Goal: Contribute content: Contribute content

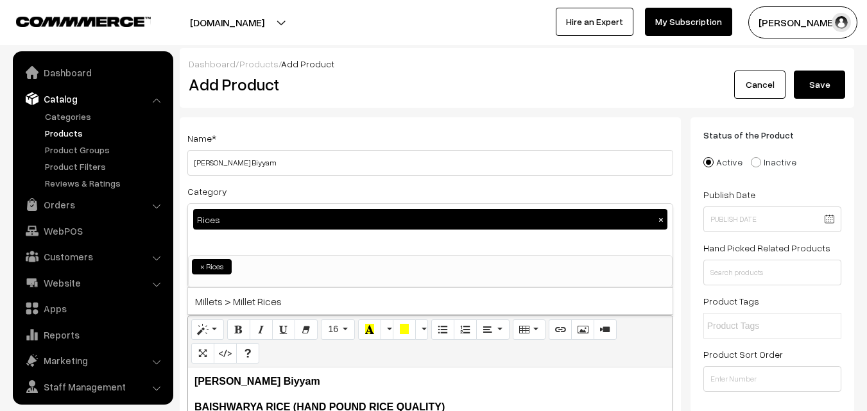
select select "12"
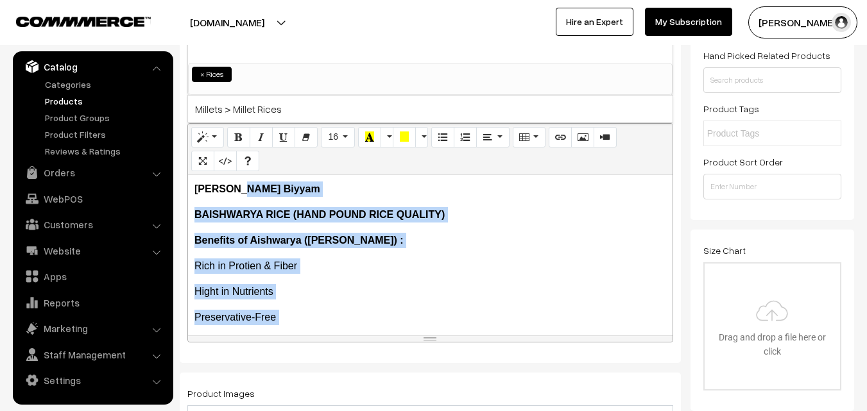
drag, startPoint x: 195, startPoint y: 182, endPoint x: 243, endPoint y: 192, distance: 49.2
click at [243, 190] on div "Aishwarya Dampdu Biyyam BAISHWARYA RICE (HAND POUND RICE QUALITY) Benefits of…" at bounding box center [430, 255] width 485 height 160
click at [266, 221] on p "BAISHWARYA RICE (HAND POUND RICE QUALITY)" at bounding box center [430, 214] width 472 height 15
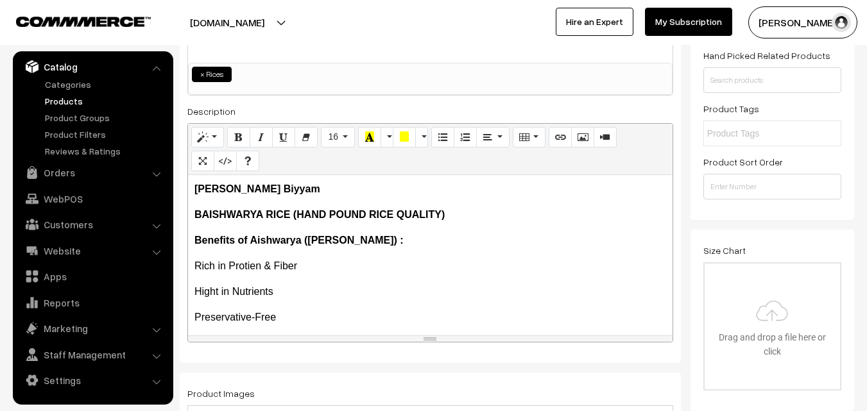
drag, startPoint x: 196, startPoint y: 188, endPoint x: 329, endPoint y: 185, distance: 133.5
click at [329, 185] on p "[PERSON_NAME] Biyyam" at bounding box center [430, 189] width 472 height 15
copy b "[PERSON_NAME] Biyyam"
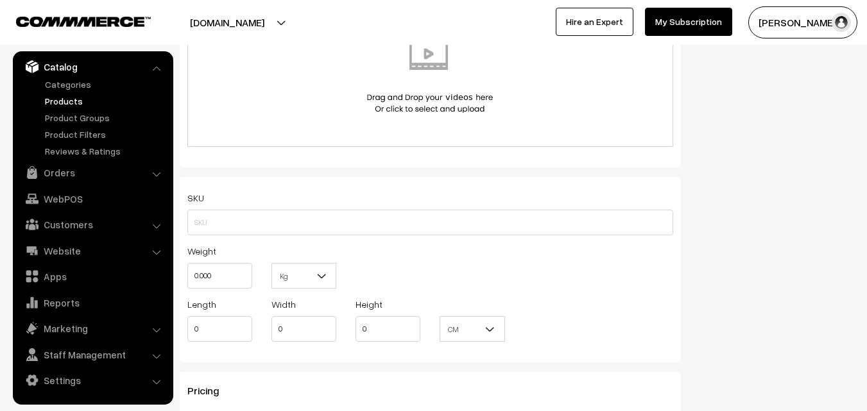
scroll to position [770, 0]
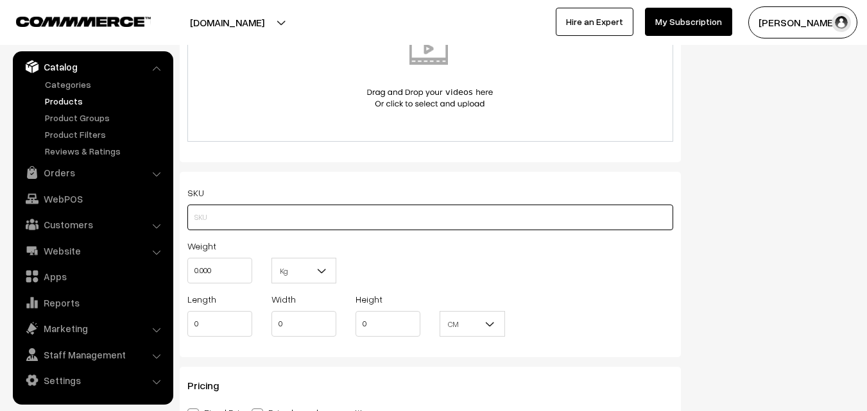
click at [257, 220] on input "text" at bounding box center [430, 218] width 486 height 26
paste input "[PERSON_NAME] Biyyam"
click at [230, 216] on input "[PERSON_NAME] Biyyam" at bounding box center [430, 218] width 486 height 26
drag, startPoint x: 261, startPoint y: 217, endPoint x: 279, endPoint y: 216, distance: 17.3
click at [261, 216] on input "Aishwarya-Dampdu Biyyam" at bounding box center [430, 218] width 486 height 26
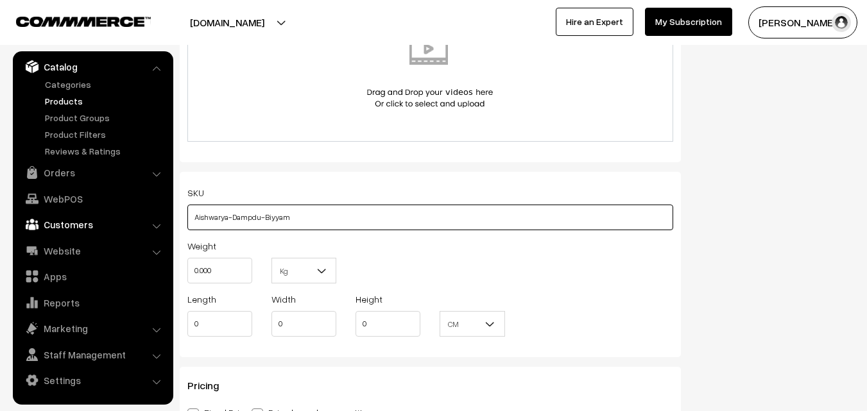
drag, startPoint x: 320, startPoint y: 220, endPoint x: 149, endPoint y: 220, distance: 171.4
click at [149, 220] on body "Thank you for showing interest. Our team will call you shortly. Close [DOMAIN_N…" at bounding box center [433, 306] width 867 height 2152
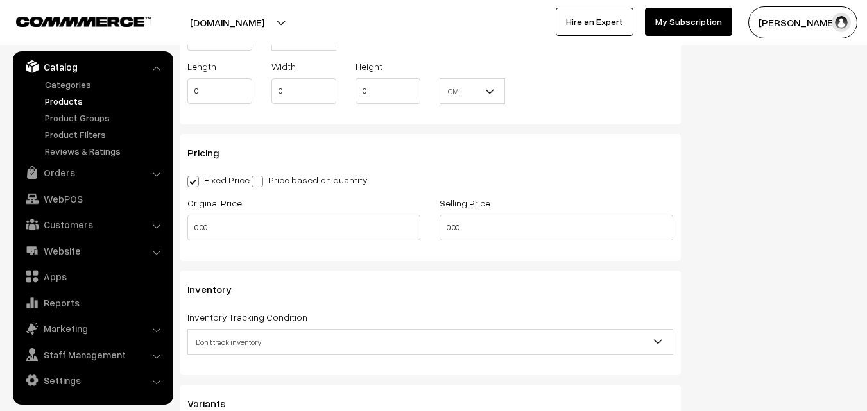
scroll to position [963, 0]
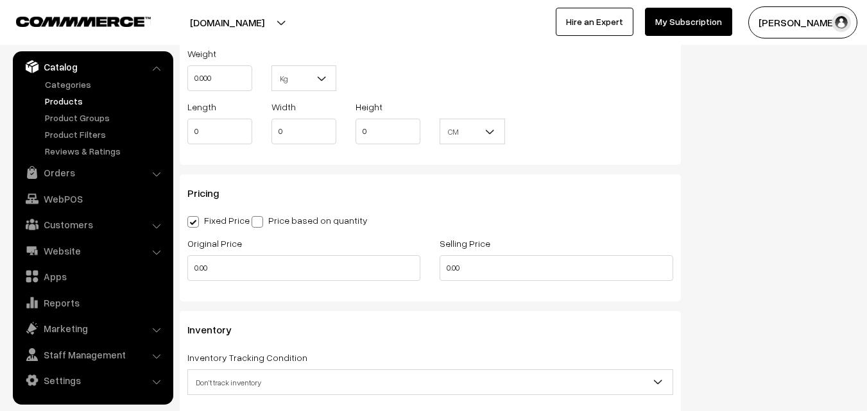
type input "Aishwarya-Dampdu-Biyyam"
drag, startPoint x: 242, startPoint y: 264, endPoint x: 182, endPoint y: 266, distance: 60.4
click at [182, 266] on div "Original Price 0.00" at bounding box center [304, 262] width 252 height 53
type input "750"
drag, startPoint x: 483, startPoint y: 272, endPoint x: 429, endPoint y: 272, distance: 53.3
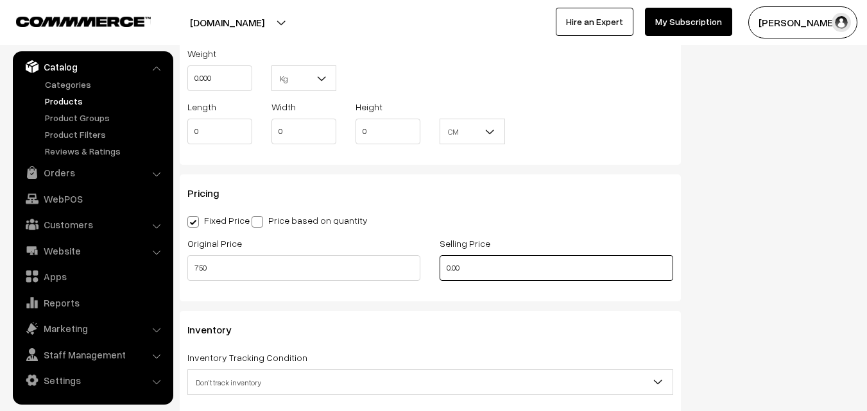
click at [429, 272] on div "Original Price 750 Selling Price 0.00" at bounding box center [430, 262] width 505 height 53
drag, startPoint x: 470, startPoint y: 273, endPoint x: 424, endPoint y: 268, distance: 46.5
click at [424, 268] on div "Original Price 750 Selling Price 399" at bounding box center [430, 262] width 505 height 53
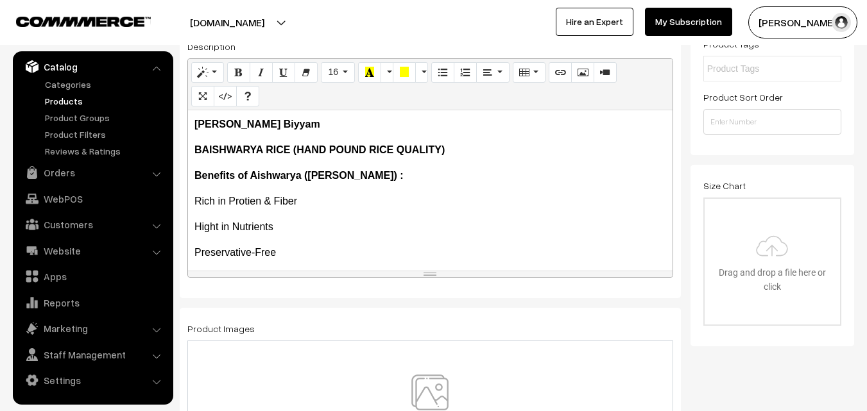
scroll to position [257, 0]
type input "450"
drag, startPoint x: 195, startPoint y: 121, endPoint x: 346, endPoint y: 122, distance: 150.8
click at [346, 122] on p "[PERSON_NAME] Biyyam" at bounding box center [430, 124] width 472 height 15
copy b "[PERSON_NAME] Biyyam"
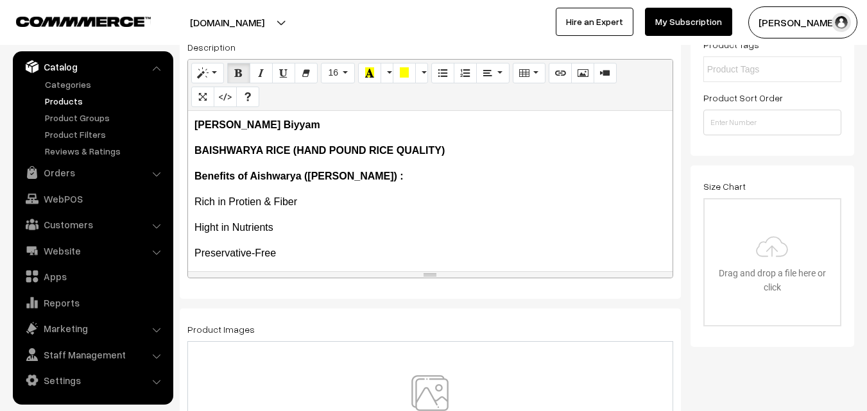
click at [336, 121] on p "[PERSON_NAME] Biyyam" at bounding box center [430, 124] width 472 height 15
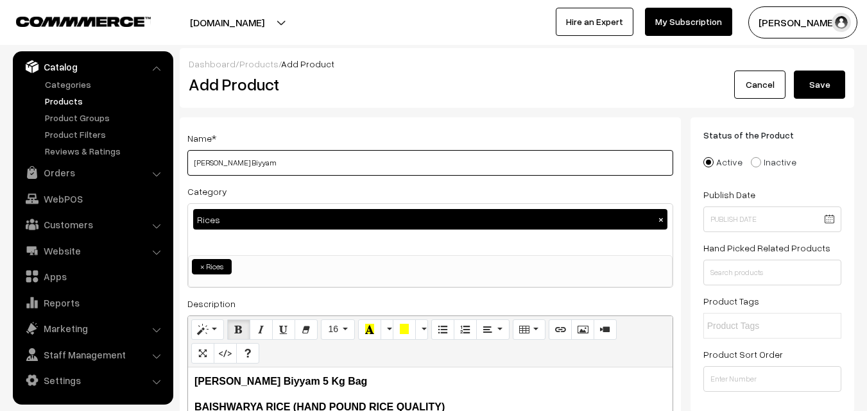
click at [320, 169] on input "[PERSON_NAME] Biyyam" at bounding box center [430, 163] width 486 height 26
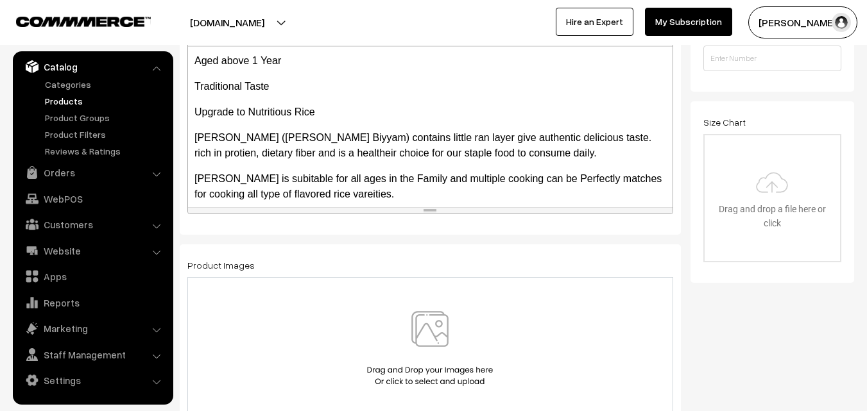
scroll to position [193, 0]
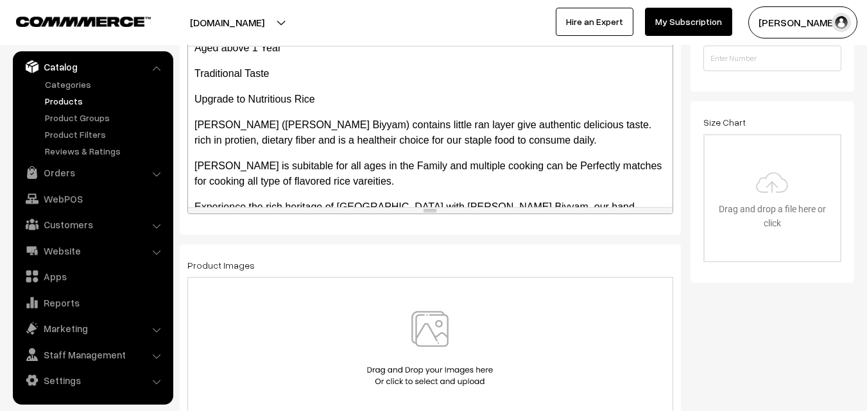
type input "[PERSON_NAME] Biyyam 5 Kg Bag"
click at [433, 324] on img at bounding box center [430, 348] width 132 height 75
click at [432, 320] on img at bounding box center [430, 348] width 132 height 75
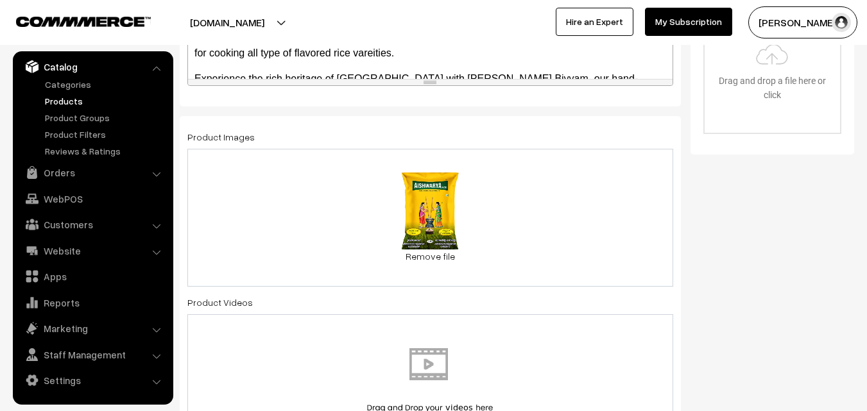
scroll to position [513, 0]
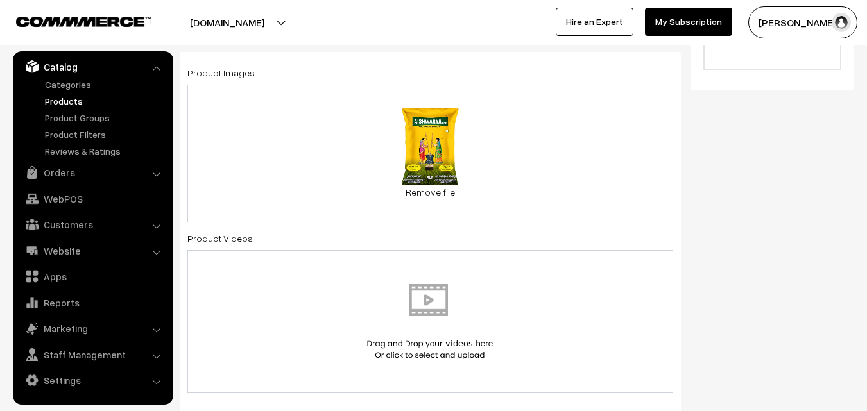
click at [551, 169] on div "48.7 KB [PERSON_NAME]-dampudu-quality-rice-5kg.jpg Check Error Remove file" at bounding box center [430, 154] width 486 height 138
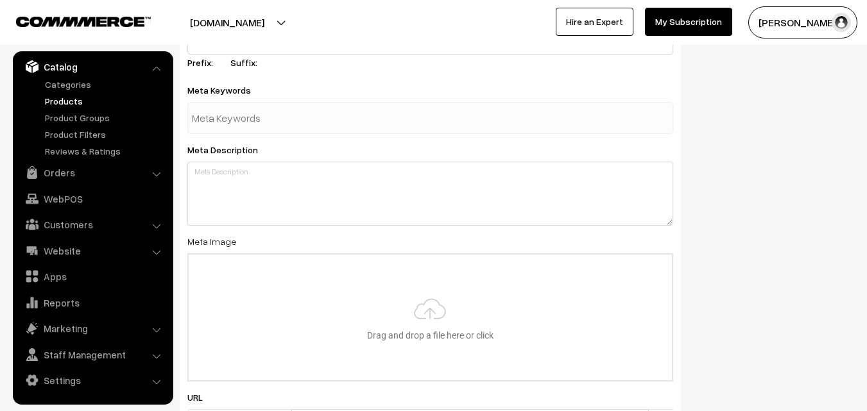
scroll to position [1540, 0]
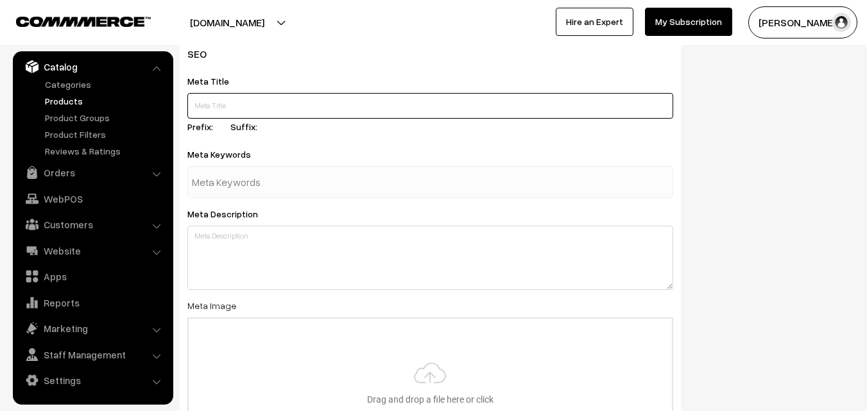
click at [259, 101] on input "text" at bounding box center [430, 106] width 486 height 26
paste input "Best aishwarya dampudu biyyam in [GEOGRAPHIC_DATA]"
paste input "Aishwarya dampudu biyyam in [GEOGRAPHIC_DATA] near me"
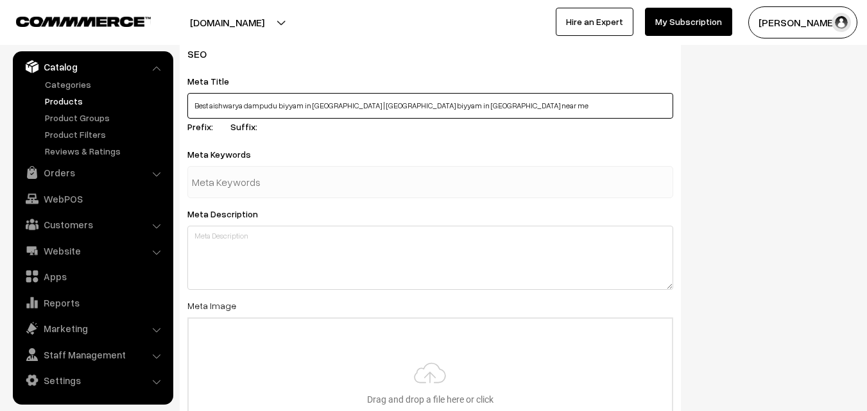
drag, startPoint x: 192, startPoint y: 105, endPoint x: 345, endPoint y: 108, distance: 152.8
click at [345, 108] on input "Best aishwarya dampudu biyyam in [GEOGRAPHIC_DATA] | [GEOGRAPHIC_DATA] biyyam i…" at bounding box center [430, 106] width 486 height 26
type input "Best aishwarya dampudu biyyam in [GEOGRAPHIC_DATA] | [GEOGRAPHIC_DATA] biyyam i…"
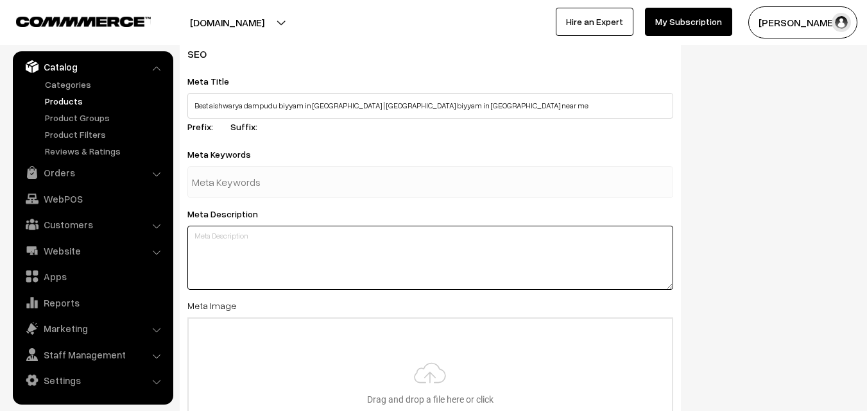
click at [248, 255] on textarea at bounding box center [430, 258] width 486 height 64
paste textarea "Best aishwarya dampudu biyyam in [GEOGRAPHIC_DATA]"
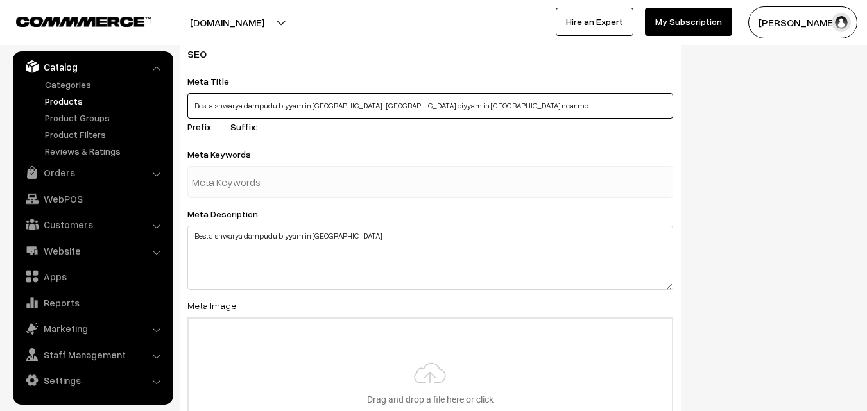
drag, startPoint x: 349, startPoint y: 107, endPoint x: 562, endPoint y: 107, distance: 212.5
click at [562, 107] on input "Best aishwarya dampudu biyyam in [GEOGRAPHIC_DATA] | [GEOGRAPHIC_DATA] biyyam i…" at bounding box center [430, 106] width 486 height 26
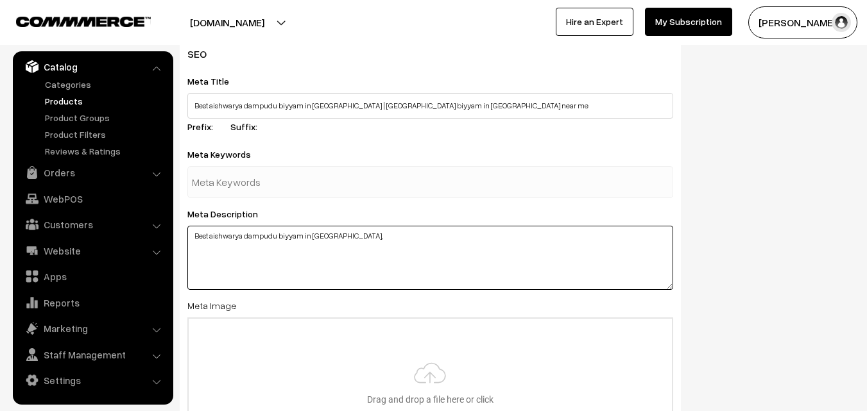
click at [411, 243] on textarea "Best aishwarya dampudu biyyam in [GEOGRAPHIC_DATA]," at bounding box center [430, 258] width 486 height 64
paste textarea "Aishwarya dampudu biyyam in [GEOGRAPHIC_DATA] near me"
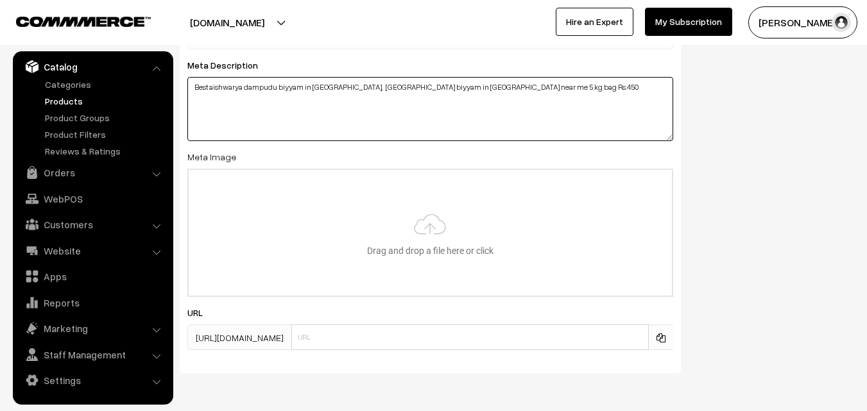
scroll to position [1733, 0]
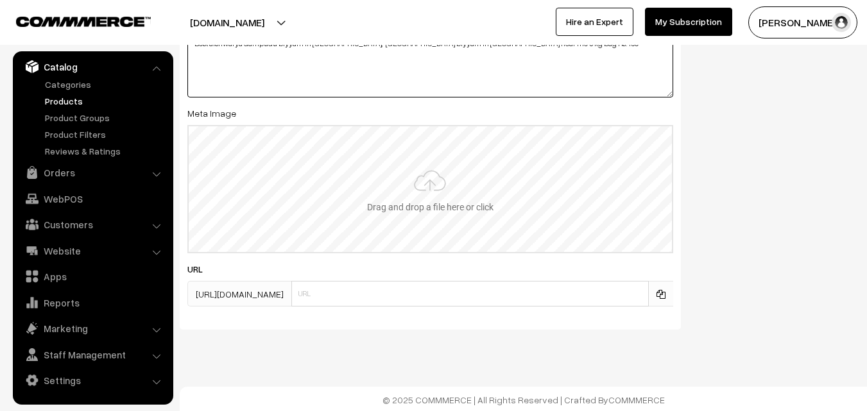
type textarea "Best aishwarya dampudu biyyam in [GEOGRAPHIC_DATA], [GEOGRAPHIC_DATA] biyyam in…"
click at [440, 210] on input "file" at bounding box center [430, 189] width 483 height 126
type input "C:\fakepath\[PERSON_NAME]-5kg.jpg"
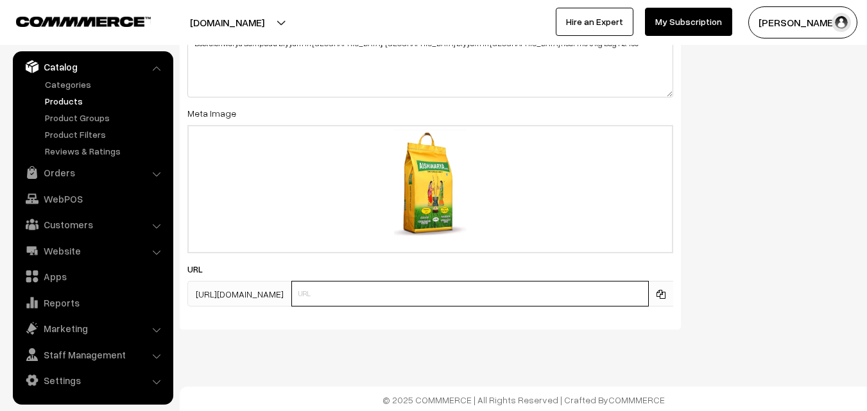
click at [356, 289] on input "text" at bounding box center [470, 294] width 358 height 26
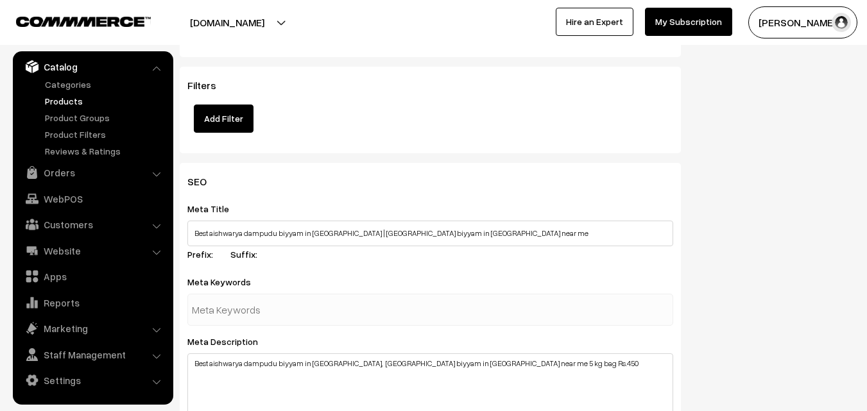
scroll to position [1412, 0]
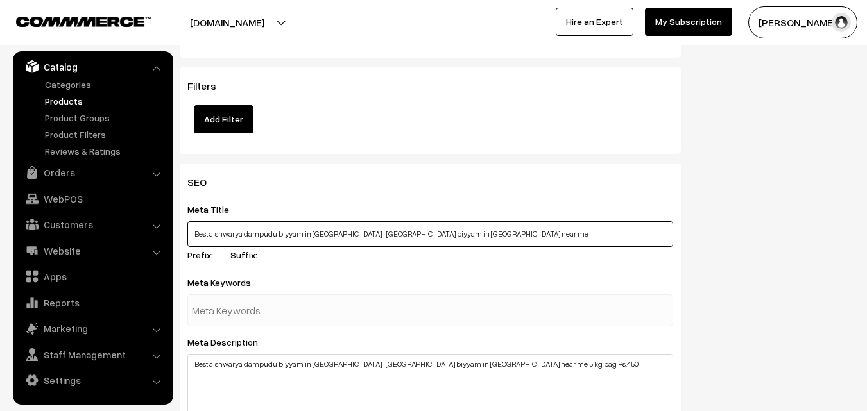
drag, startPoint x: 210, startPoint y: 234, endPoint x: 346, endPoint y: 232, distance: 136.1
click at [346, 232] on input "Best aishwarya dampudu biyyam in [GEOGRAPHIC_DATA] | [GEOGRAPHIC_DATA] biyyam i…" at bounding box center [430, 234] width 486 height 26
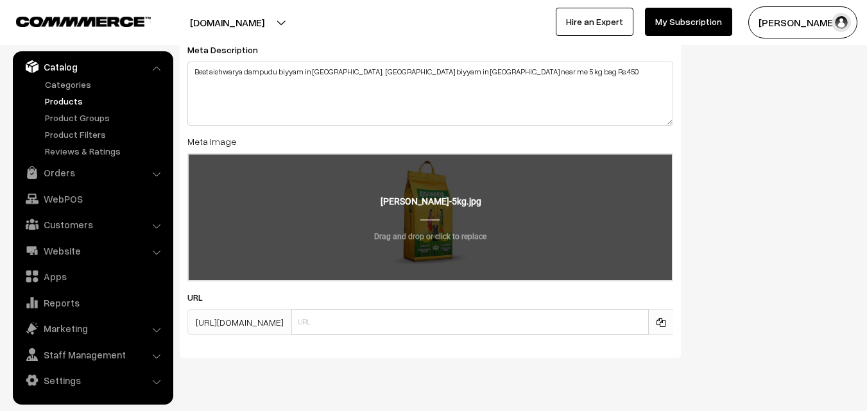
scroll to position [1735, 0]
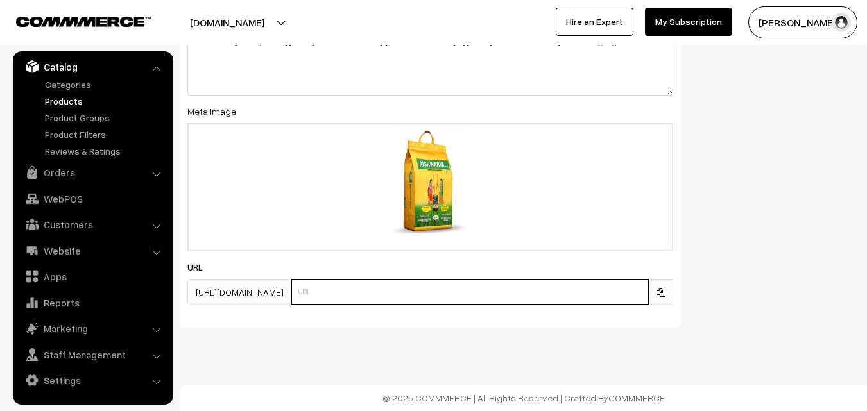
click at [383, 286] on input "text" at bounding box center [470, 292] width 358 height 26
paste input "aishwarya dampudu biyyam in [GEOGRAPHIC_DATA]"
click at [370, 293] on input "aishwarya dampudu biyyam in [GEOGRAPHIC_DATA]" at bounding box center [470, 292] width 358 height 26
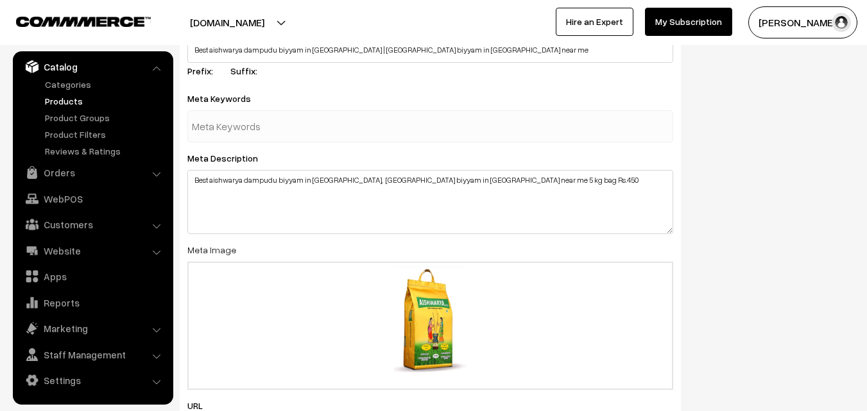
scroll to position [1414, 0]
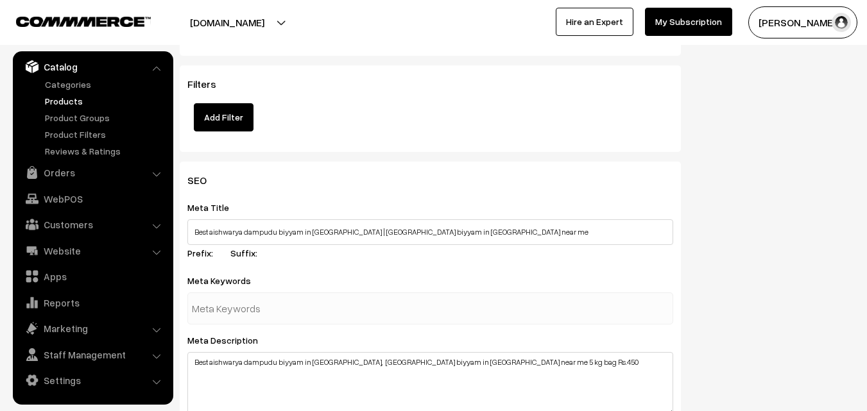
type input "aishwarya-dampudu-biyyam-in-[GEOGRAPHIC_DATA]"
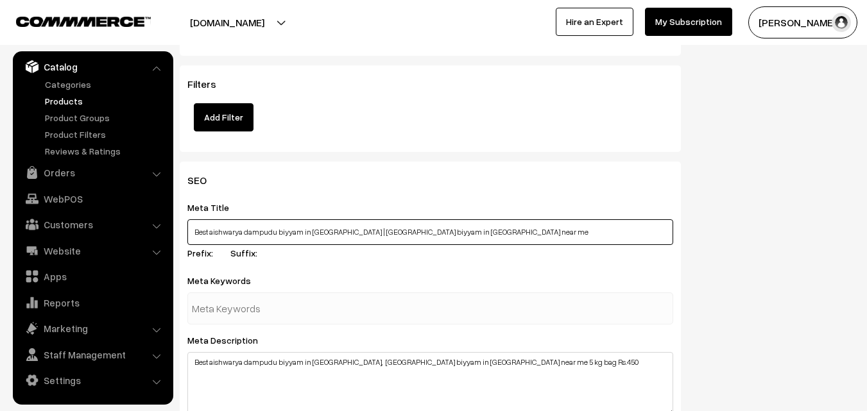
drag, startPoint x: 349, startPoint y: 232, endPoint x: 439, endPoint y: 234, distance: 89.9
click at [439, 234] on input "Best aishwarya dampudu biyyam in [GEOGRAPHIC_DATA] | [GEOGRAPHIC_DATA] biyyam i…" at bounding box center [430, 233] width 486 height 26
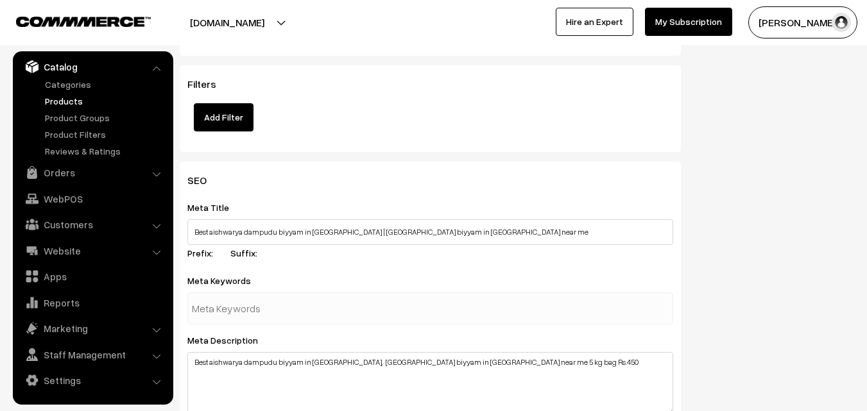
click at [269, 314] on input "text" at bounding box center [259, 309] width 134 height 26
paste input "Aishwarya dampudu biyyam"
type input "Aishwarya dampudu biyyam near me"
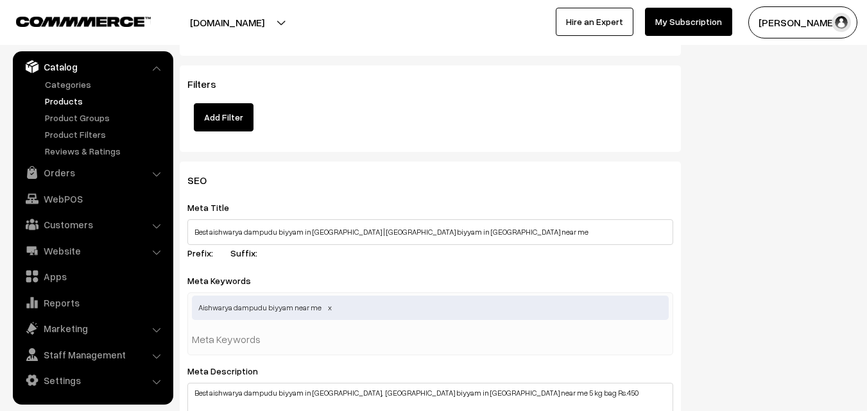
scroll to position [0, 0]
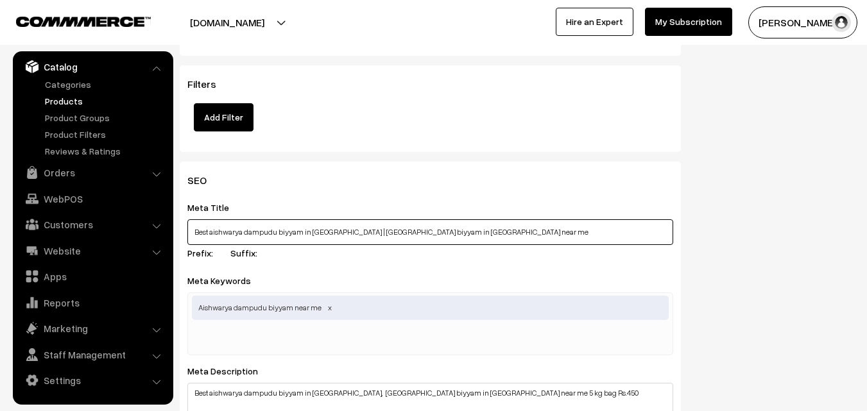
drag, startPoint x: 212, startPoint y: 232, endPoint x: 300, endPoint y: 230, distance: 87.9
click at [300, 230] on input "Best aishwarya dampudu biyyam in [GEOGRAPHIC_DATA] | [GEOGRAPHIC_DATA] biyyam i…" at bounding box center [430, 233] width 486 height 26
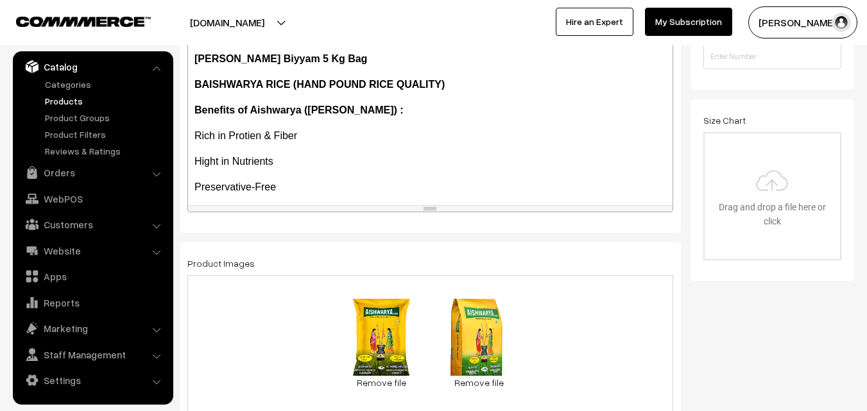
click at [194, 84] on b "BAISHWARYA RICE (HAND POUND RICE QUALITY)" at bounding box center [319, 84] width 250 height 11
click at [196, 86] on b "BAISHWARYA RICE (HAND POUND RICE QUALITY)" at bounding box center [319, 84] width 250 height 11
drag, startPoint x: 196, startPoint y: 85, endPoint x: 456, endPoint y: 89, distance: 260.6
click at [456, 89] on p "[PERSON_NAME] (HAND POUND RICE QUALITY)" at bounding box center [430, 84] width 472 height 15
copy b "[PERSON_NAME] (HAND POUND RICE QUALITY)"
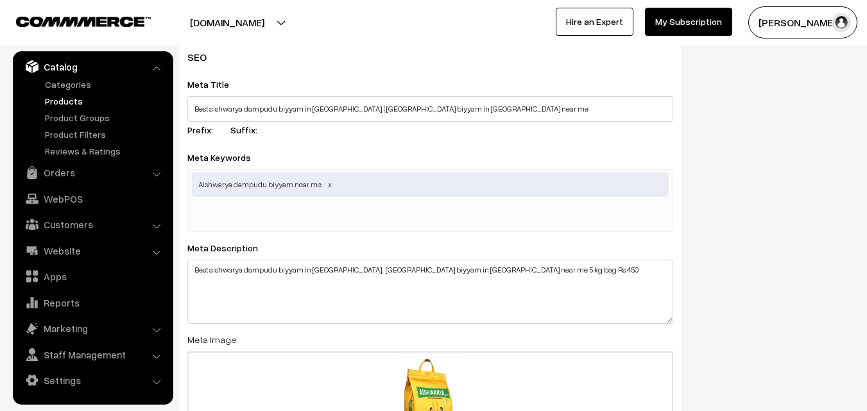
scroll to position [1542, 0]
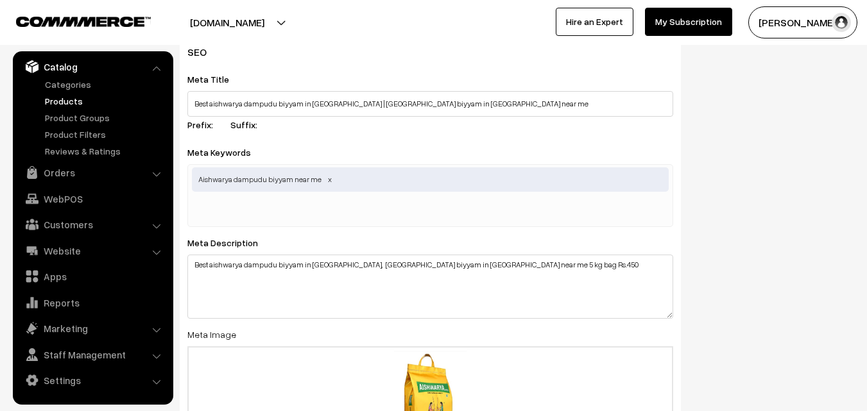
click at [364, 178] on span "Aishwarya dampudu biyyam near me" at bounding box center [430, 180] width 477 height 24
paste input "[PERSON_NAME] (HAND POUND RICE QUALITY)"
drag, startPoint x: 324, startPoint y: 211, endPoint x: 334, endPoint y: 211, distance: 10.3
click at [334, 211] on div "Aishwarya dampudu biyyam near me [PERSON_NAME] (HAND POUND RICE QUALITY)" at bounding box center [430, 195] width 486 height 63
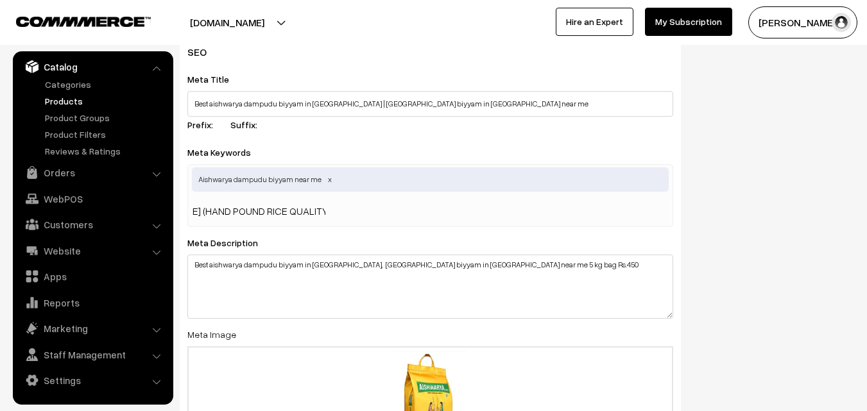
scroll to position [0, 64]
click at [205, 211] on input "[PERSON_NAME] (HAND POUND RICE QUALITY" at bounding box center [259, 211] width 134 height 26
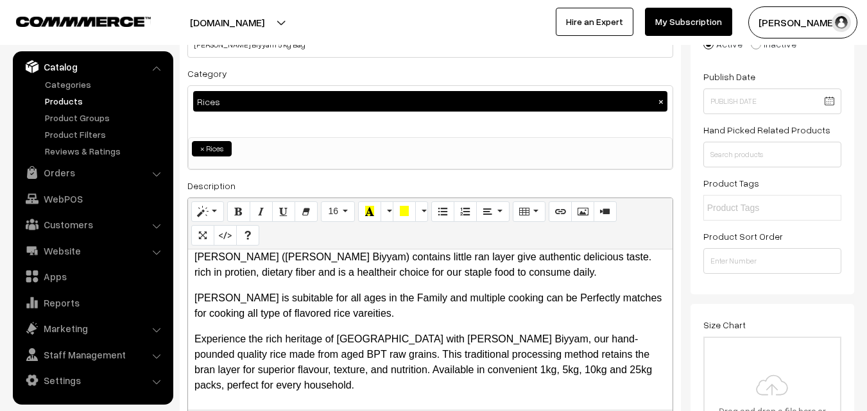
scroll to position [0, 0]
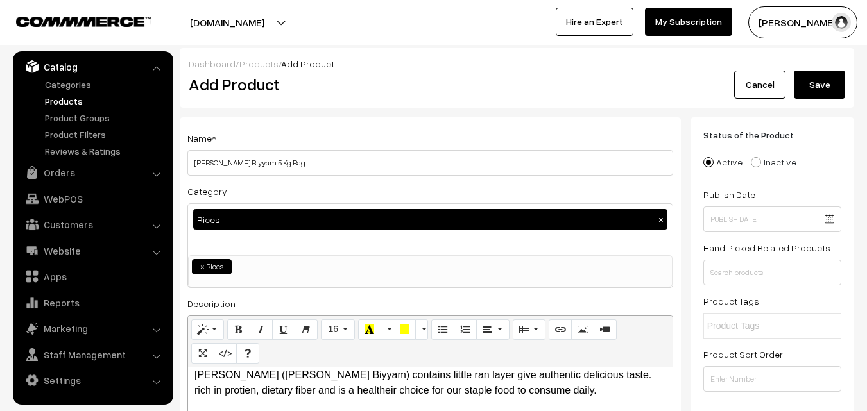
type input "[PERSON_NAME] HAND POUND RICE QUALITY"
click at [813, 91] on button "Save" at bounding box center [819, 85] width 51 height 28
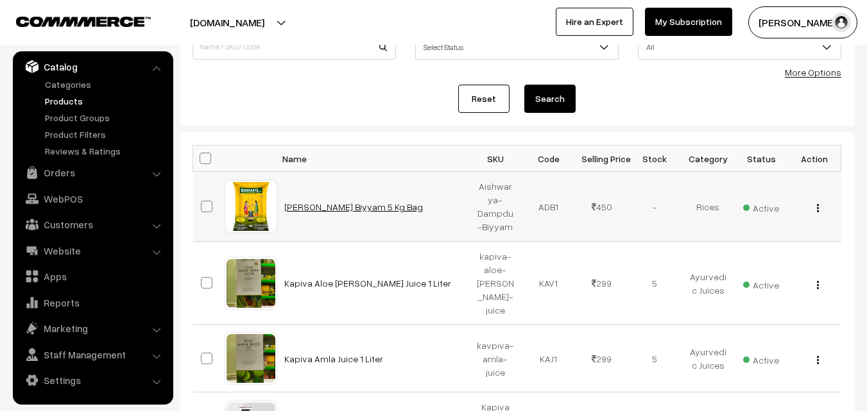
scroll to position [128, 0]
